Goal: Information Seeking & Learning: Find contact information

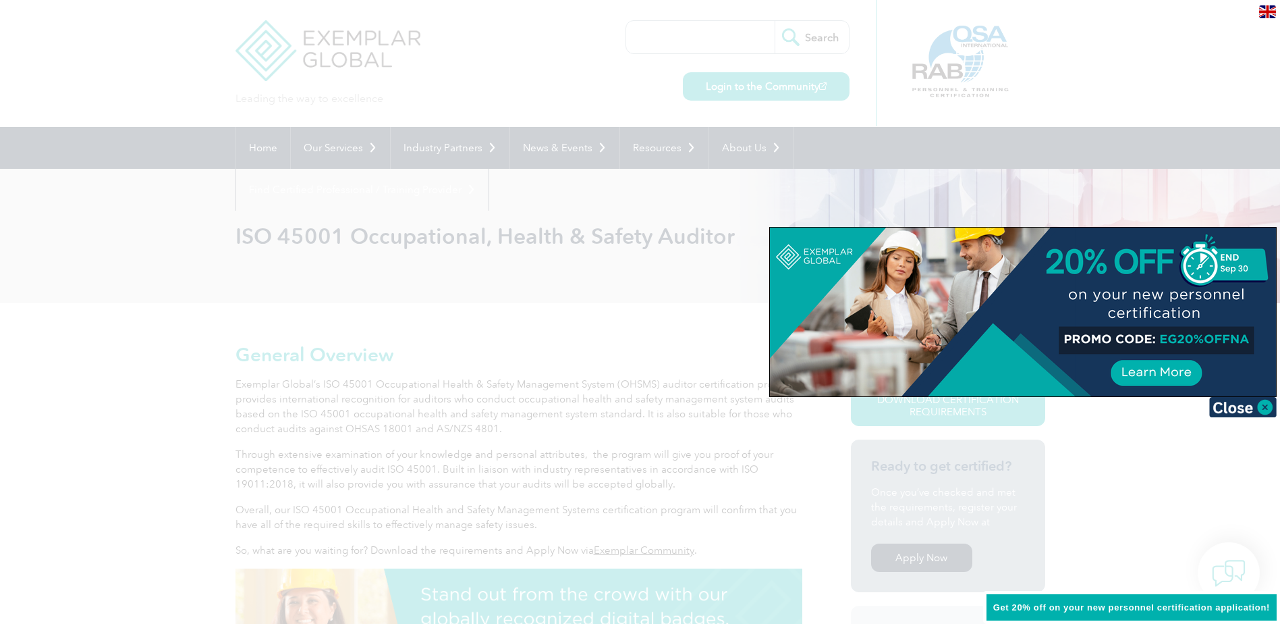
drag, startPoint x: 1162, startPoint y: 342, endPoint x: 1196, endPoint y: 339, distance: 33.9
click at [1196, 339] on div at bounding box center [1023, 311] width 506 height 169
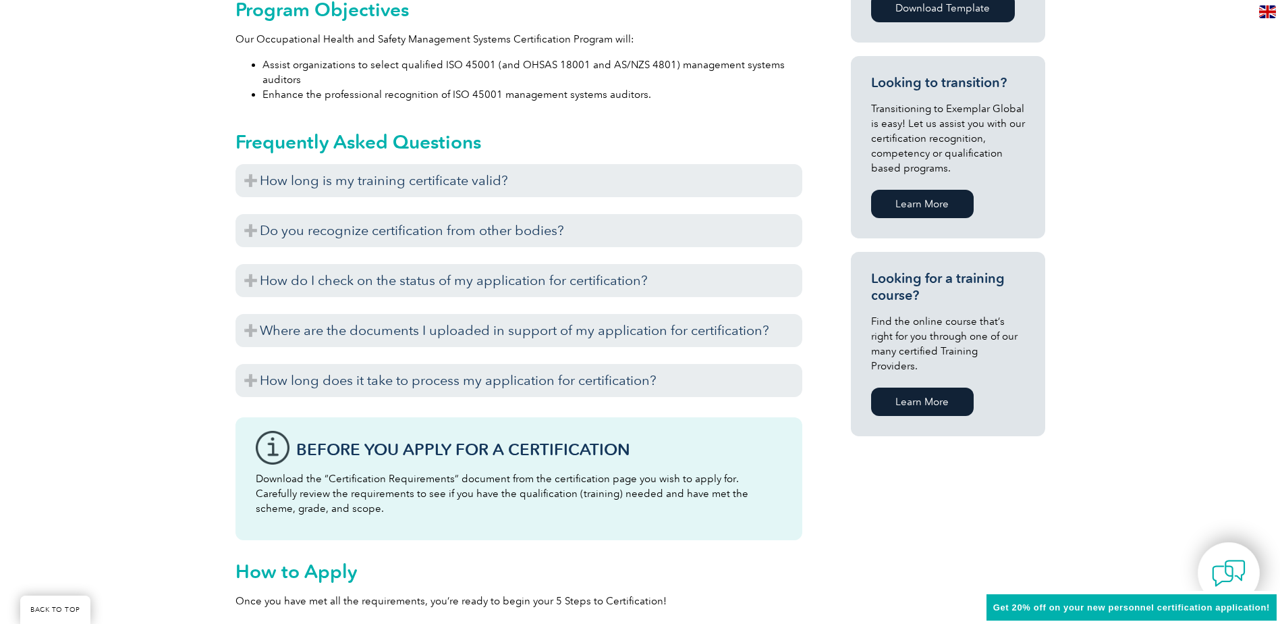
scroll to position [810, 0]
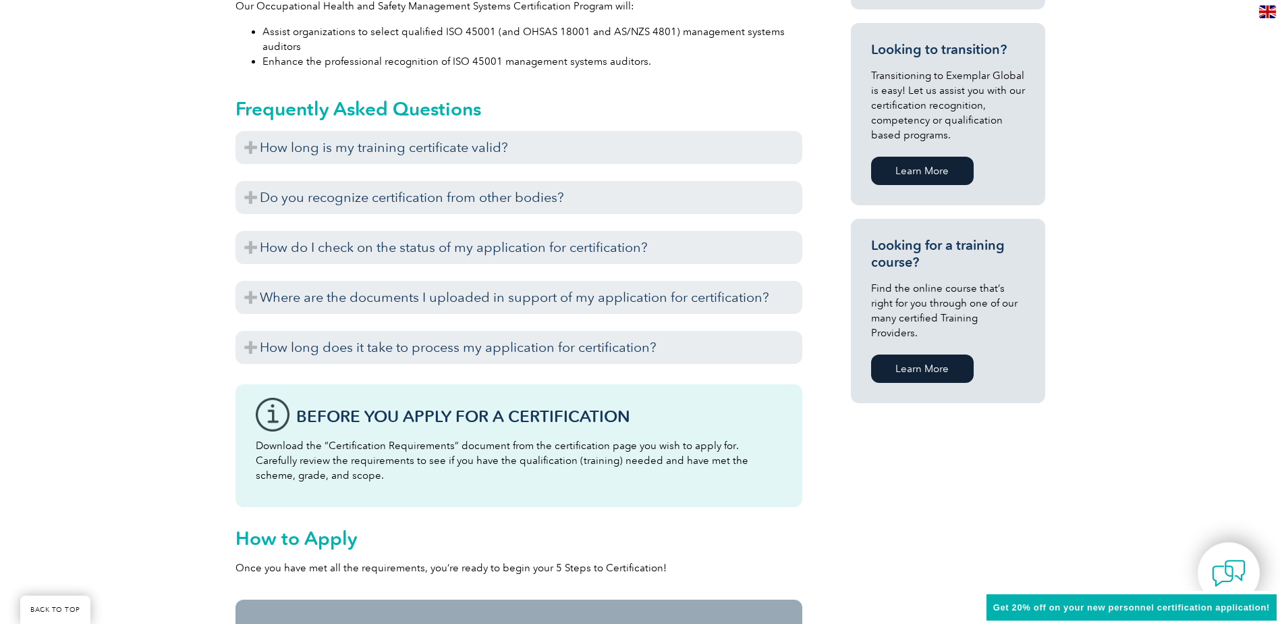
click at [933, 358] on link "Learn More" at bounding box center [922, 368] width 103 height 28
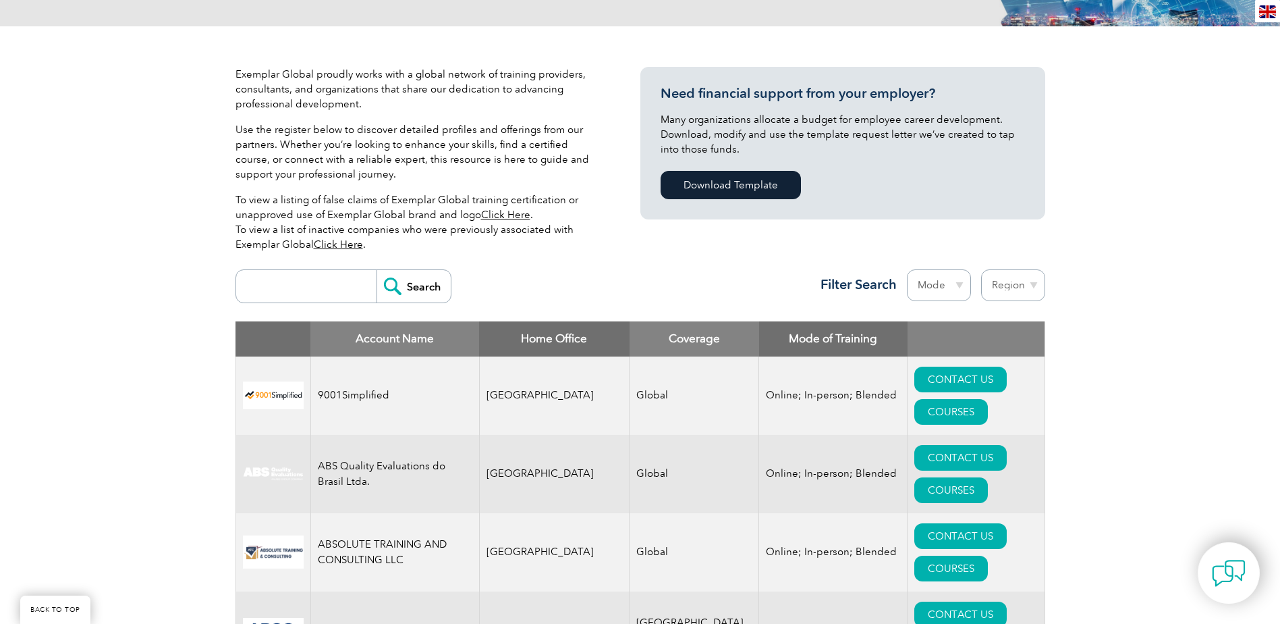
scroll to position [337, 0]
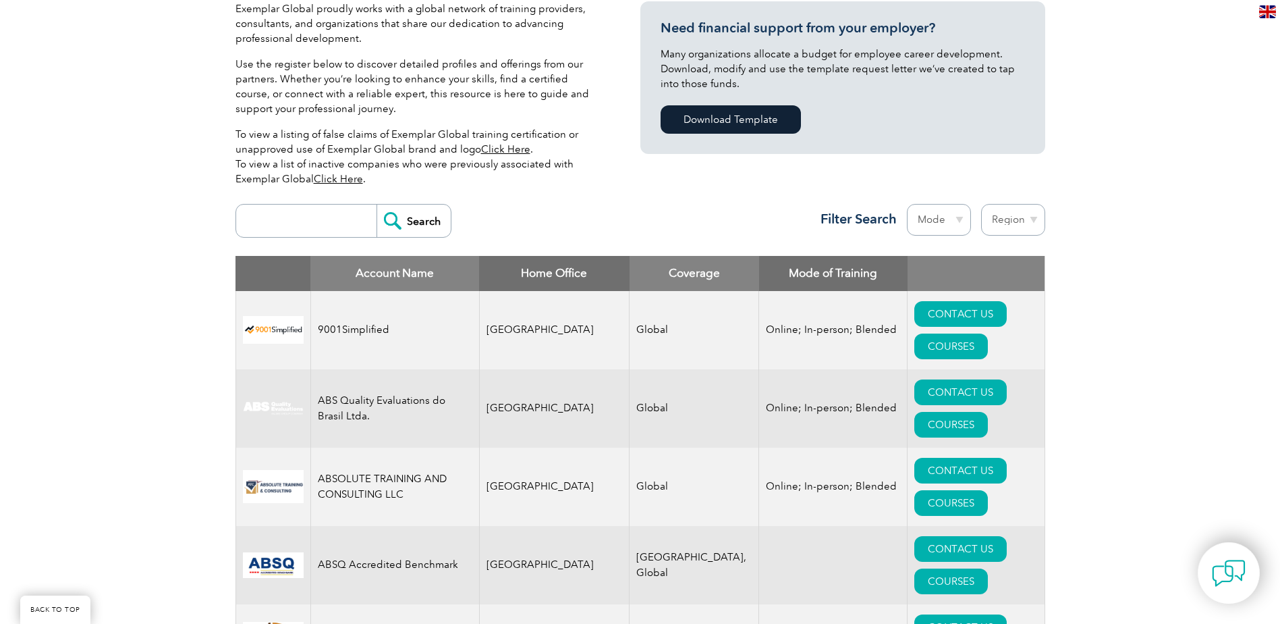
click at [298, 221] on input "search" at bounding box center [310, 221] width 134 height 32
type input "[GEOGRAPHIC_DATA]"
click at [377, 205] on input "Search" at bounding box center [414, 221] width 74 height 32
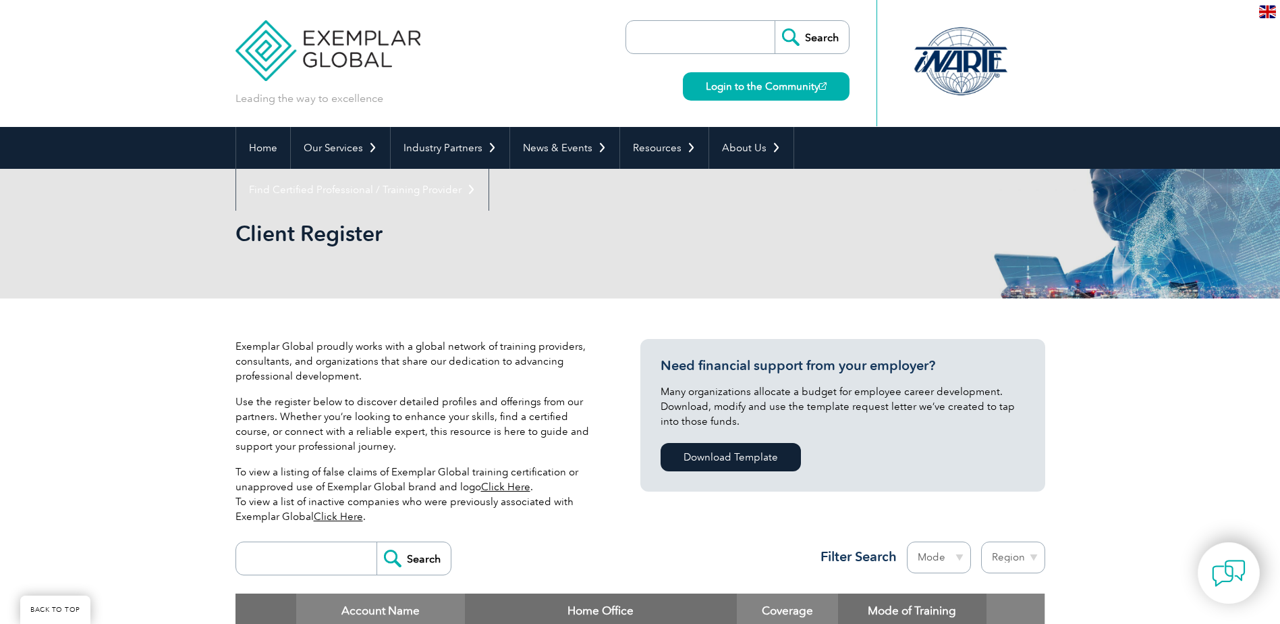
scroll to position [337, 0]
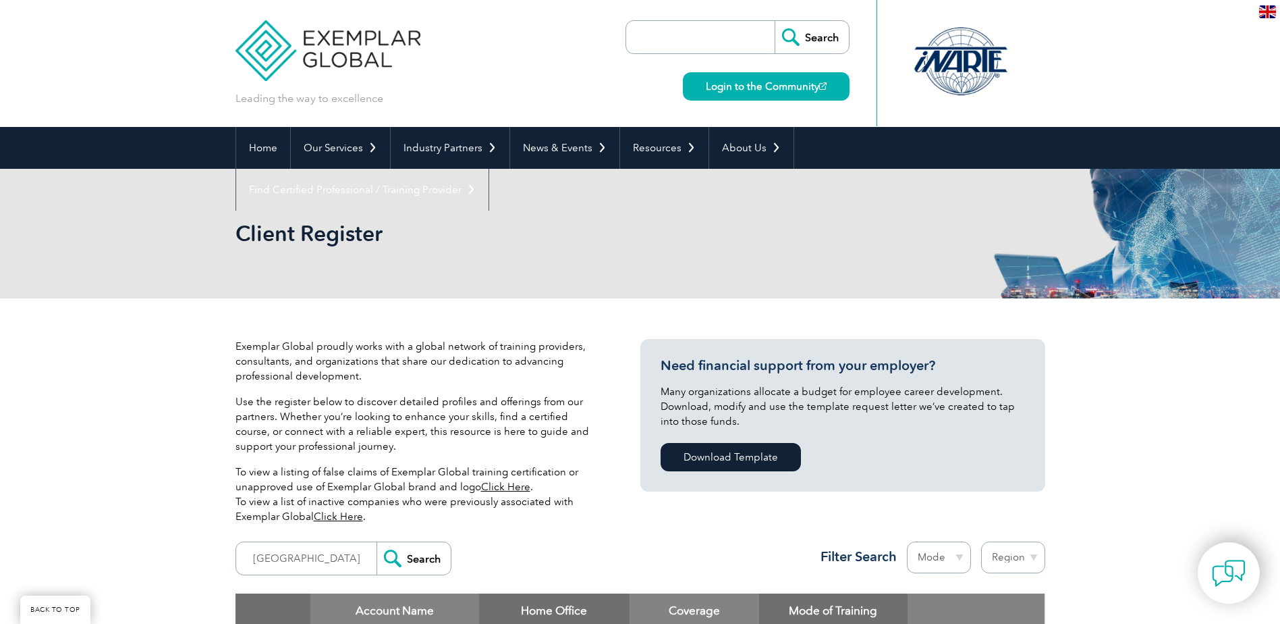
scroll to position [337, 0]
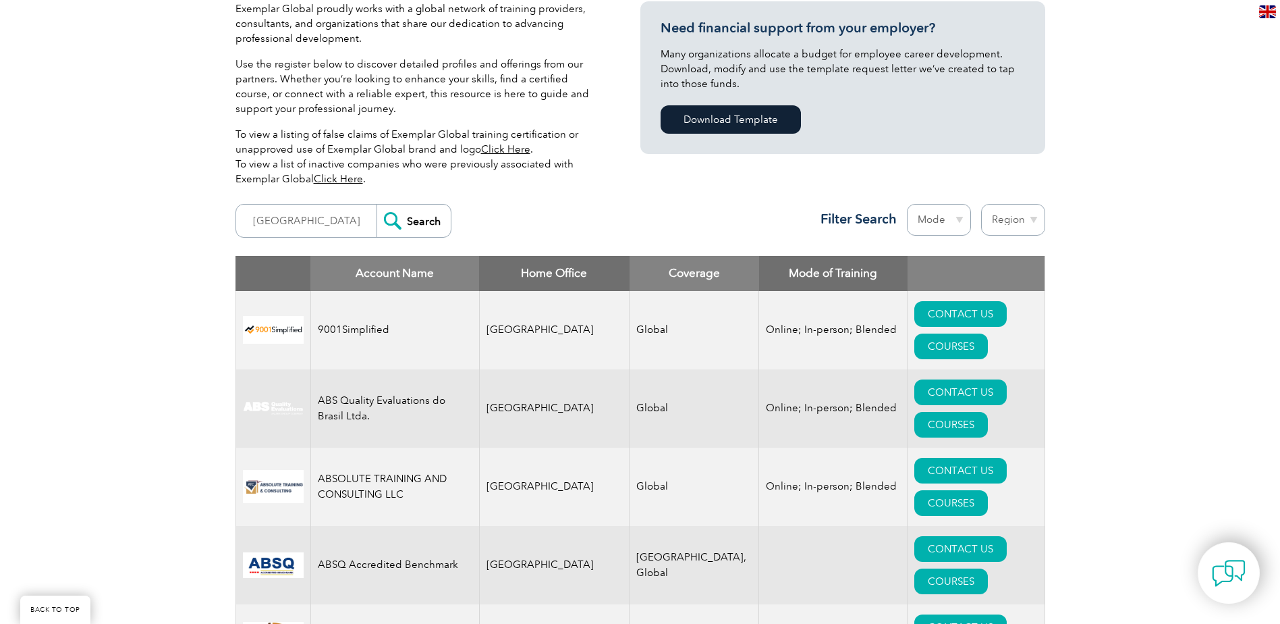
drag, startPoint x: 0, startPoint y: 0, endPoint x: 1034, endPoint y: 216, distance: 1056.3
click at [1034, 215] on select "Region [GEOGRAPHIC_DATA] [GEOGRAPHIC_DATA] [GEOGRAPHIC_DATA] [GEOGRAPHIC_DATA] …" at bounding box center [1013, 220] width 64 height 32
select select "[GEOGRAPHIC_DATA]"
click at [981, 204] on select "Region [GEOGRAPHIC_DATA] [GEOGRAPHIC_DATA] [GEOGRAPHIC_DATA] [GEOGRAPHIC_DATA] …" at bounding box center [1013, 220] width 64 height 32
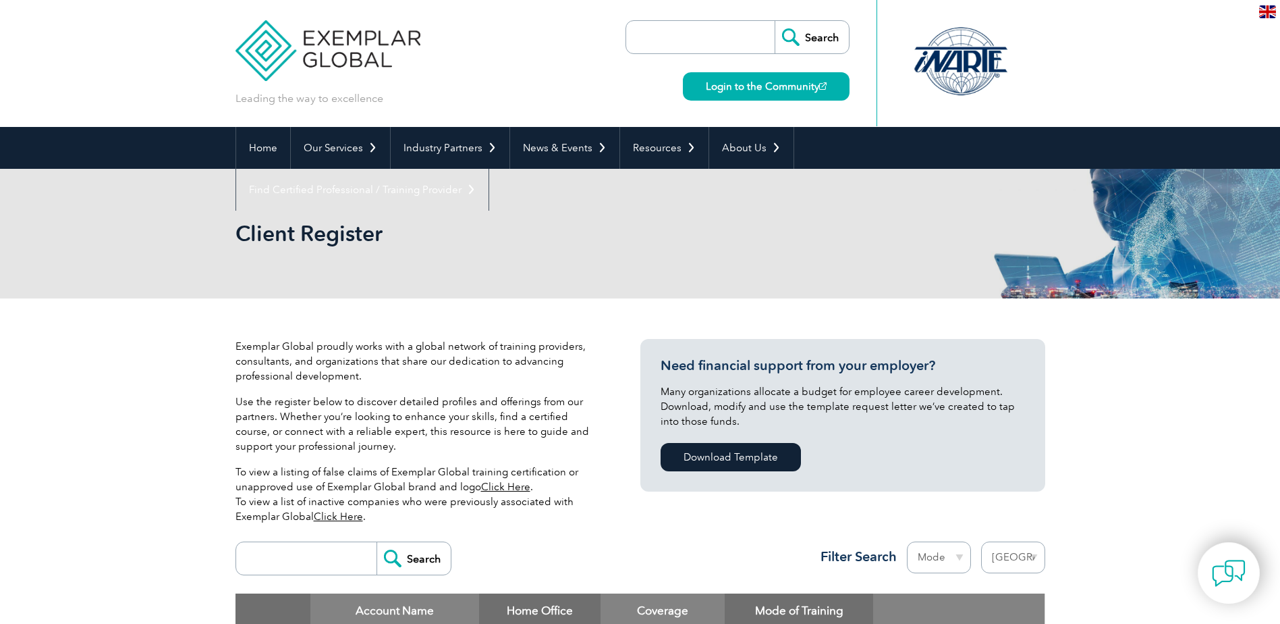
select select "[GEOGRAPHIC_DATA]"
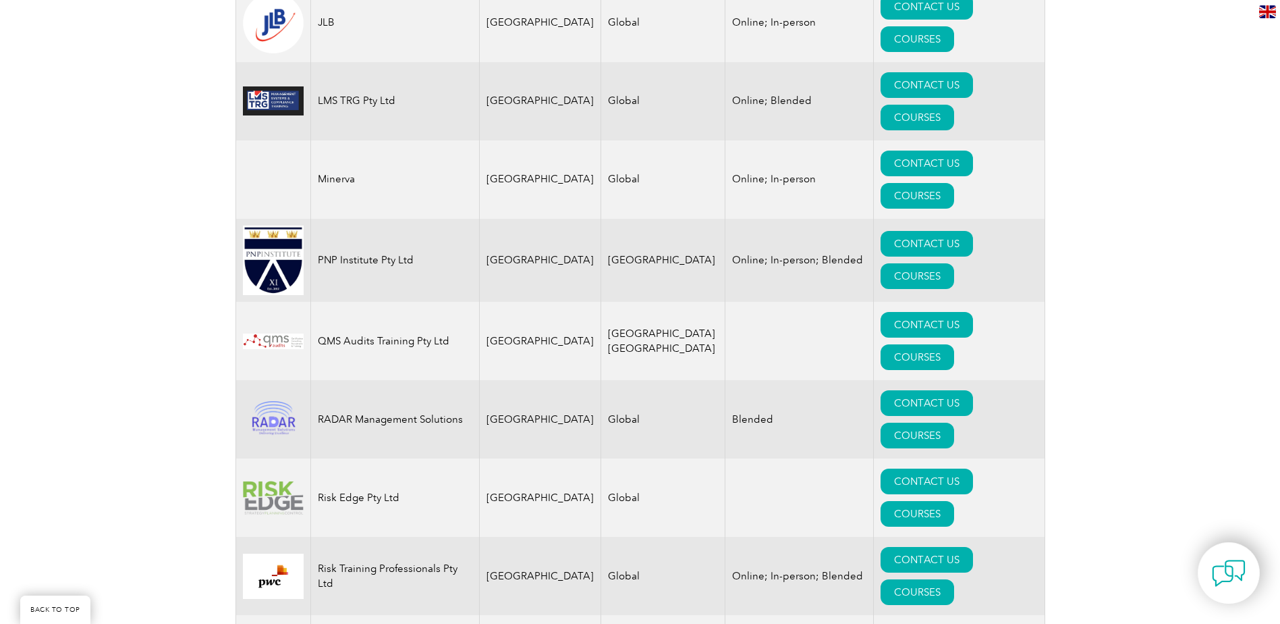
scroll to position [1552, 0]
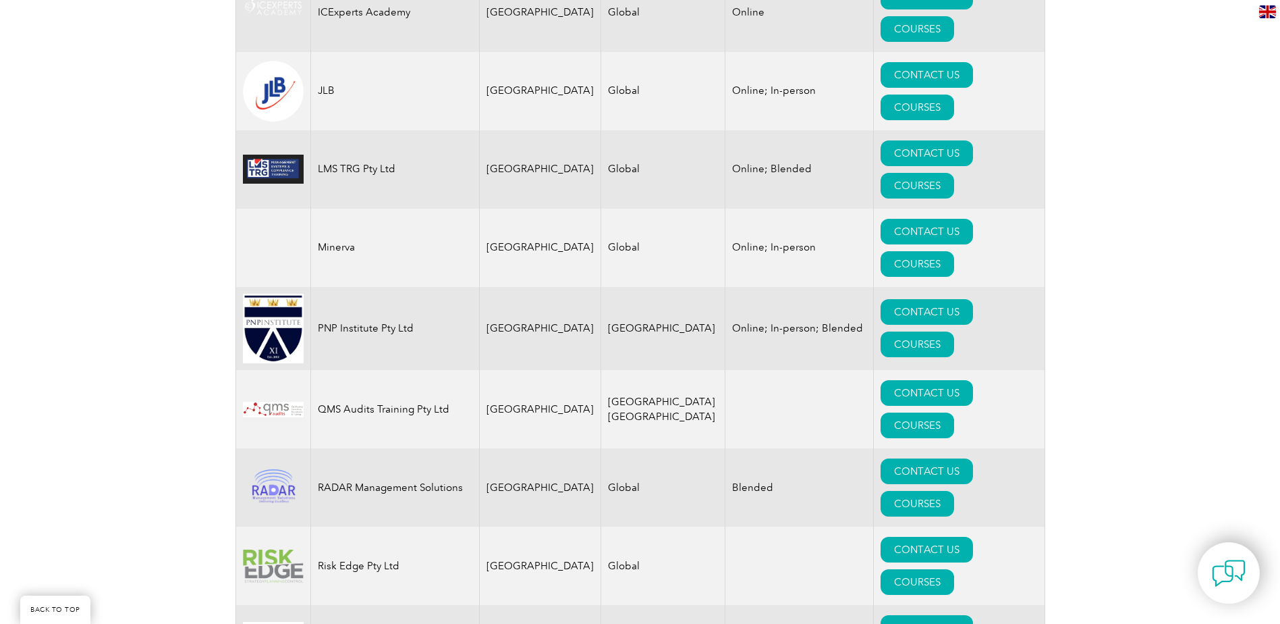
scroll to position [1485, 0]
